Goal: Navigation & Orientation: Find specific page/section

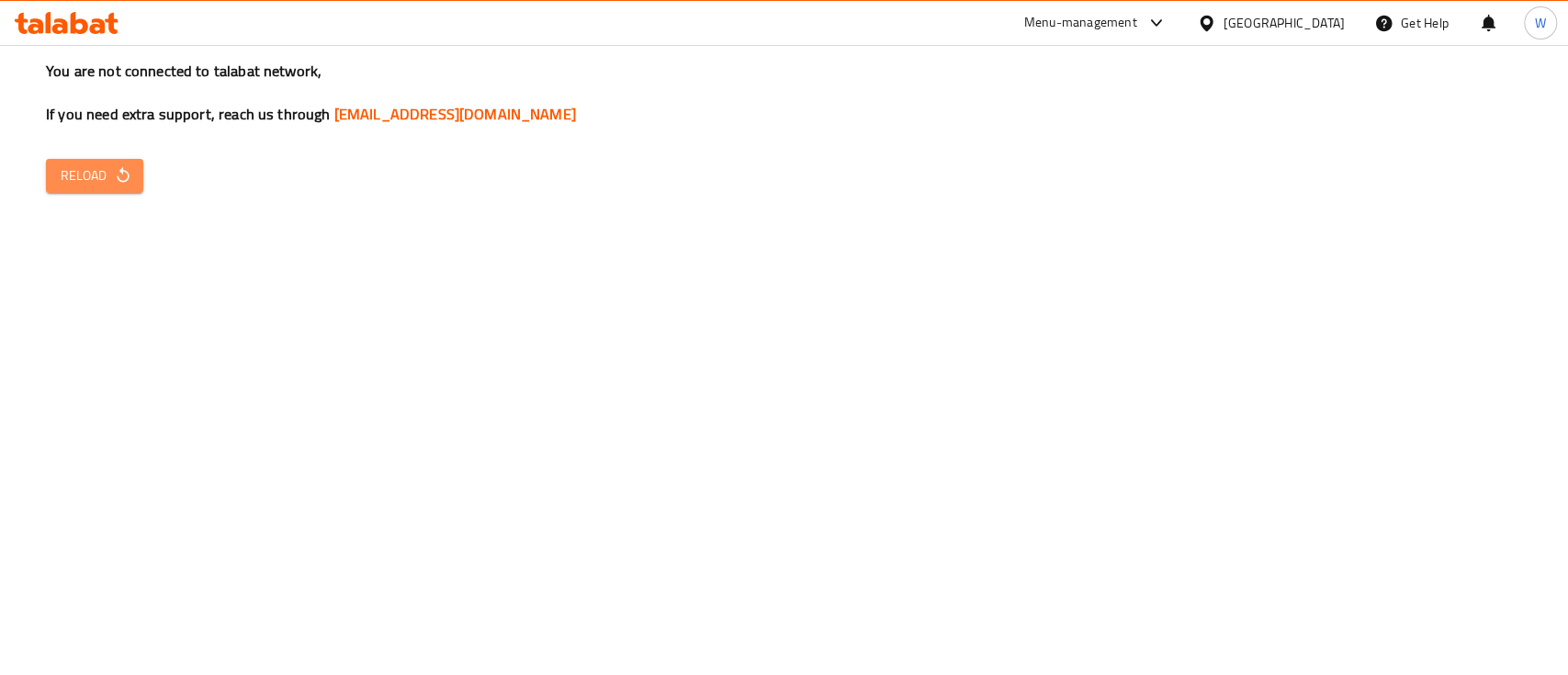
click at [127, 188] on button "Reload" at bounding box center [94, 176] width 97 height 34
click at [52, 15] on icon at bounding box center [67, 23] width 104 height 22
click at [81, 25] on icon at bounding box center [67, 23] width 104 height 22
